Goal: Navigation & Orientation: Find specific page/section

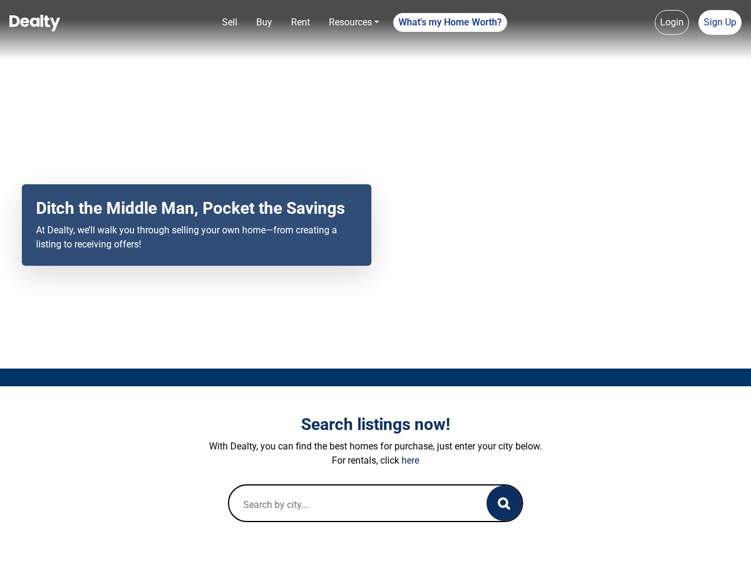
click at [376, 284] on div "Your browser does not support the video tag. Ditch the Middle Man, Pocket the S…" at bounding box center [375, 184] width 751 height 369
click at [230, 22] on link "Sell" at bounding box center [229, 23] width 25 height 24
click at [264, 22] on link "Buy" at bounding box center [264, 23] width 25 height 24
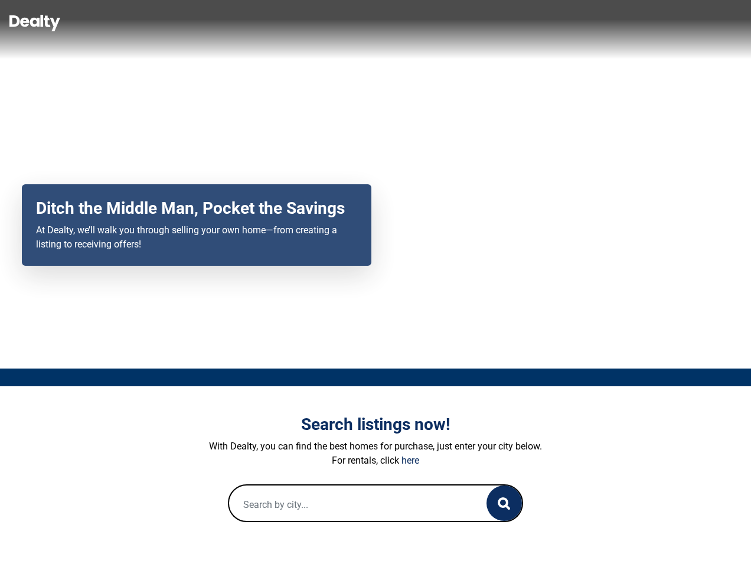
click at [301, 22] on link "Rent" at bounding box center [300, 23] width 28 height 24
click at [354, 22] on link "Resources" at bounding box center [354, 23] width 60 height 24
click at [451, 22] on link "What's my Home Worth?" at bounding box center [450, 22] width 114 height 19
click at [672, 22] on link "Login" at bounding box center [672, 22] width 34 height 25
click at [720, 22] on link "Sign Up" at bounding box center [720, 22] width 43 height 25
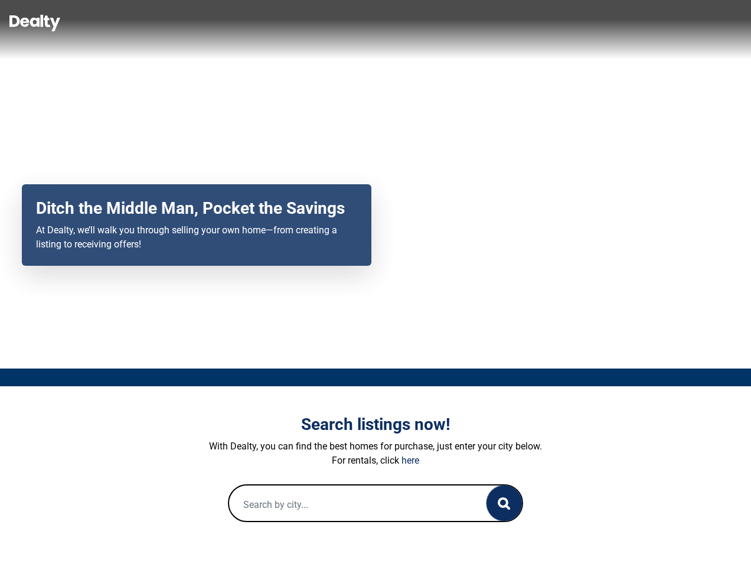
click at [504, 503] on icon "button" at bounding box center [504, 503] width 12 height 12
